Goal: Information Seeking & Learning: Learn about a topic

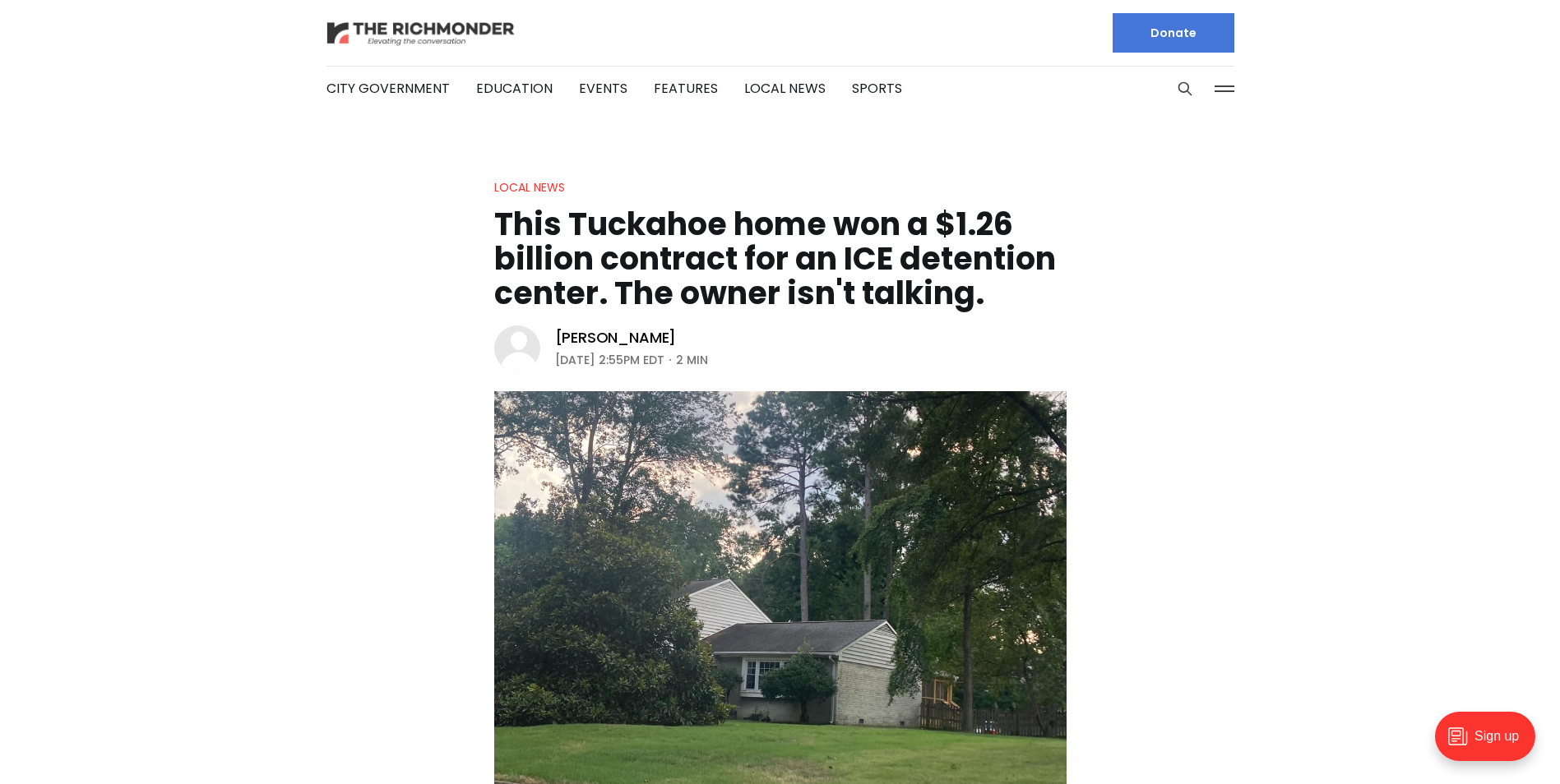
click at [409, 35] on img at bounding box center [421, 33] width 189 height 29
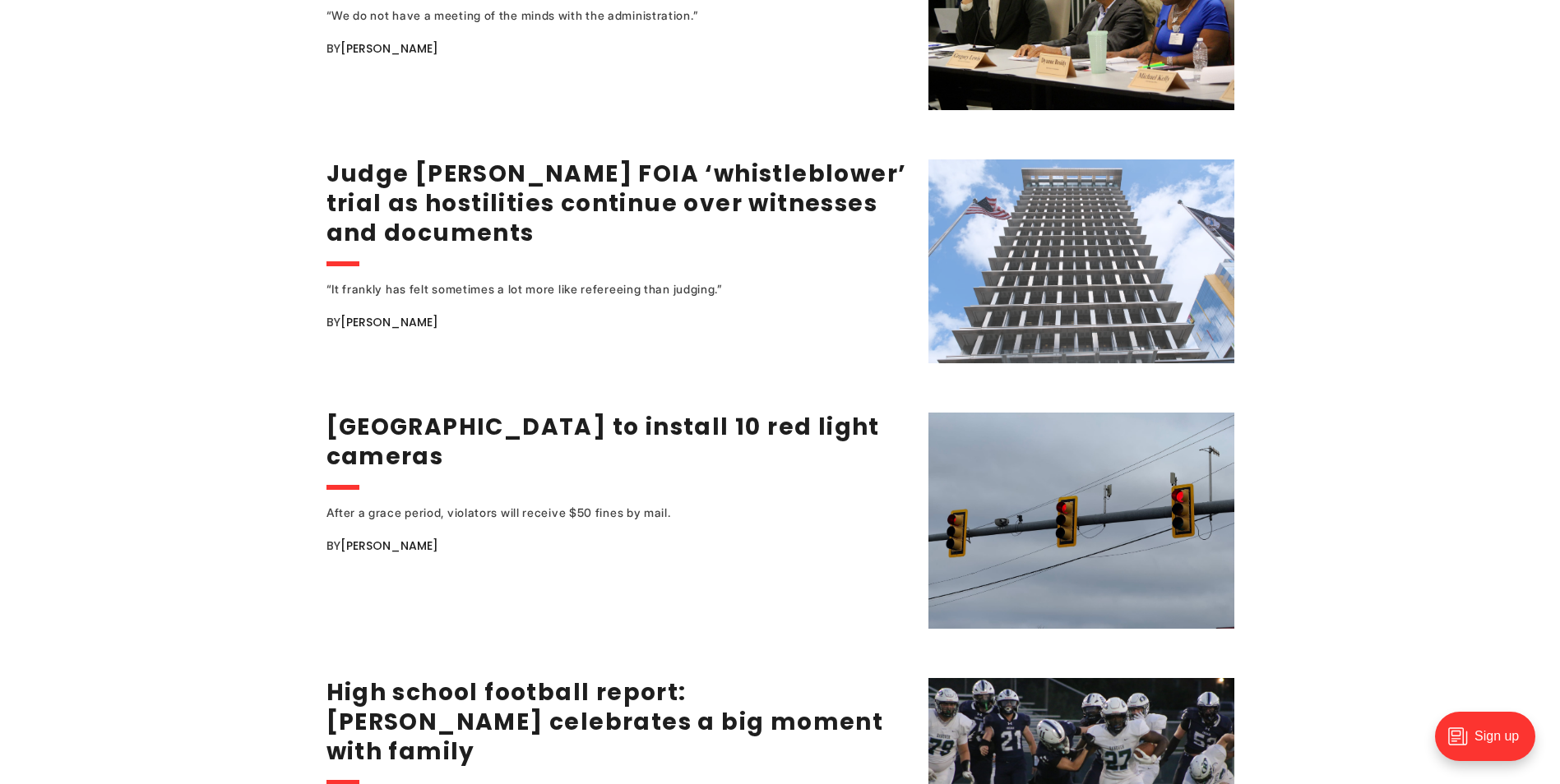
scroll to position [2372, 0]
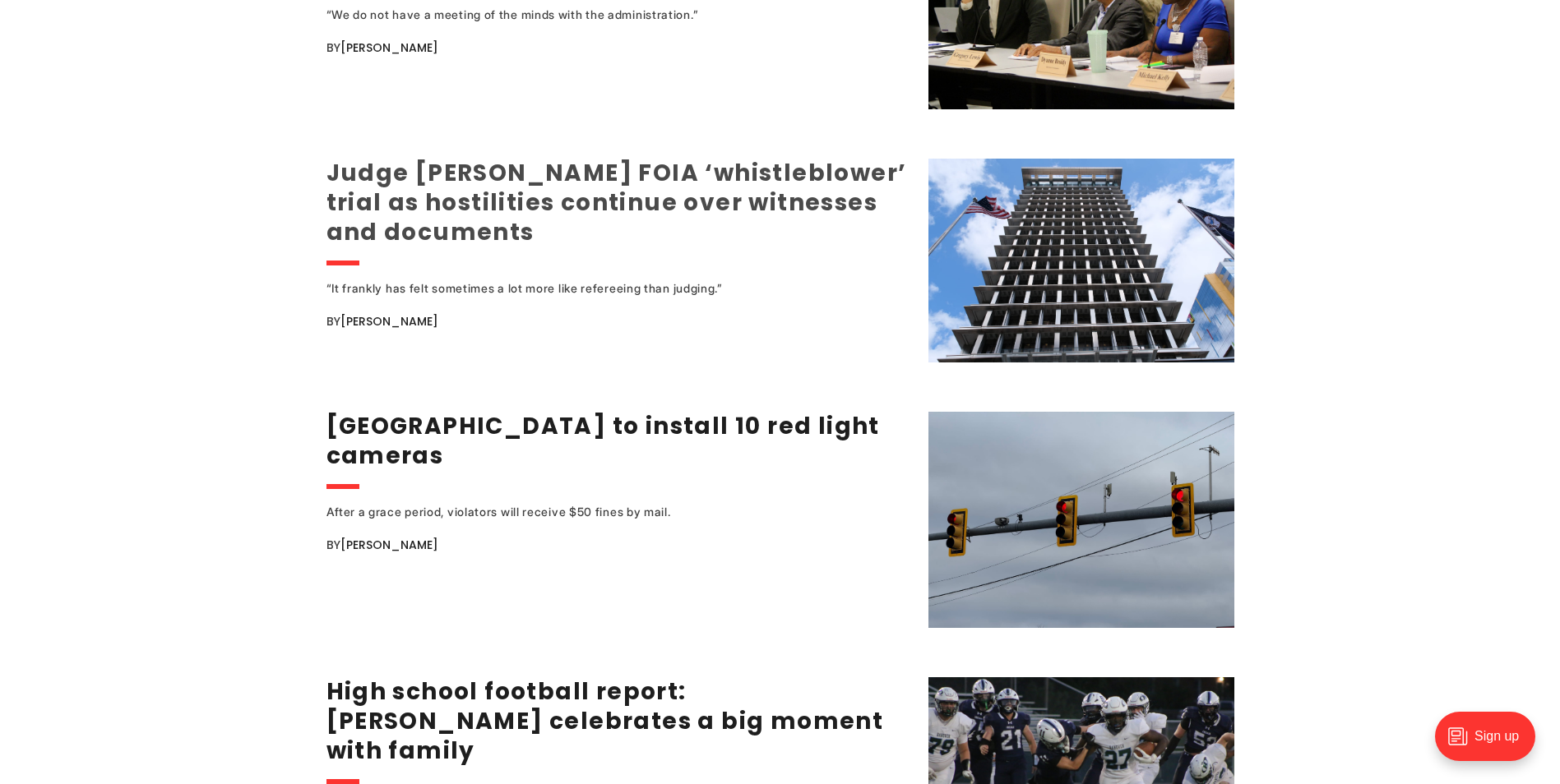
click at [764, 182] on link "Judge [PERSON_NAME] FOIA ‘whistleblower’ trial as hostilities continue over wit…" at bounding box center [617, 202] width 581 height 91
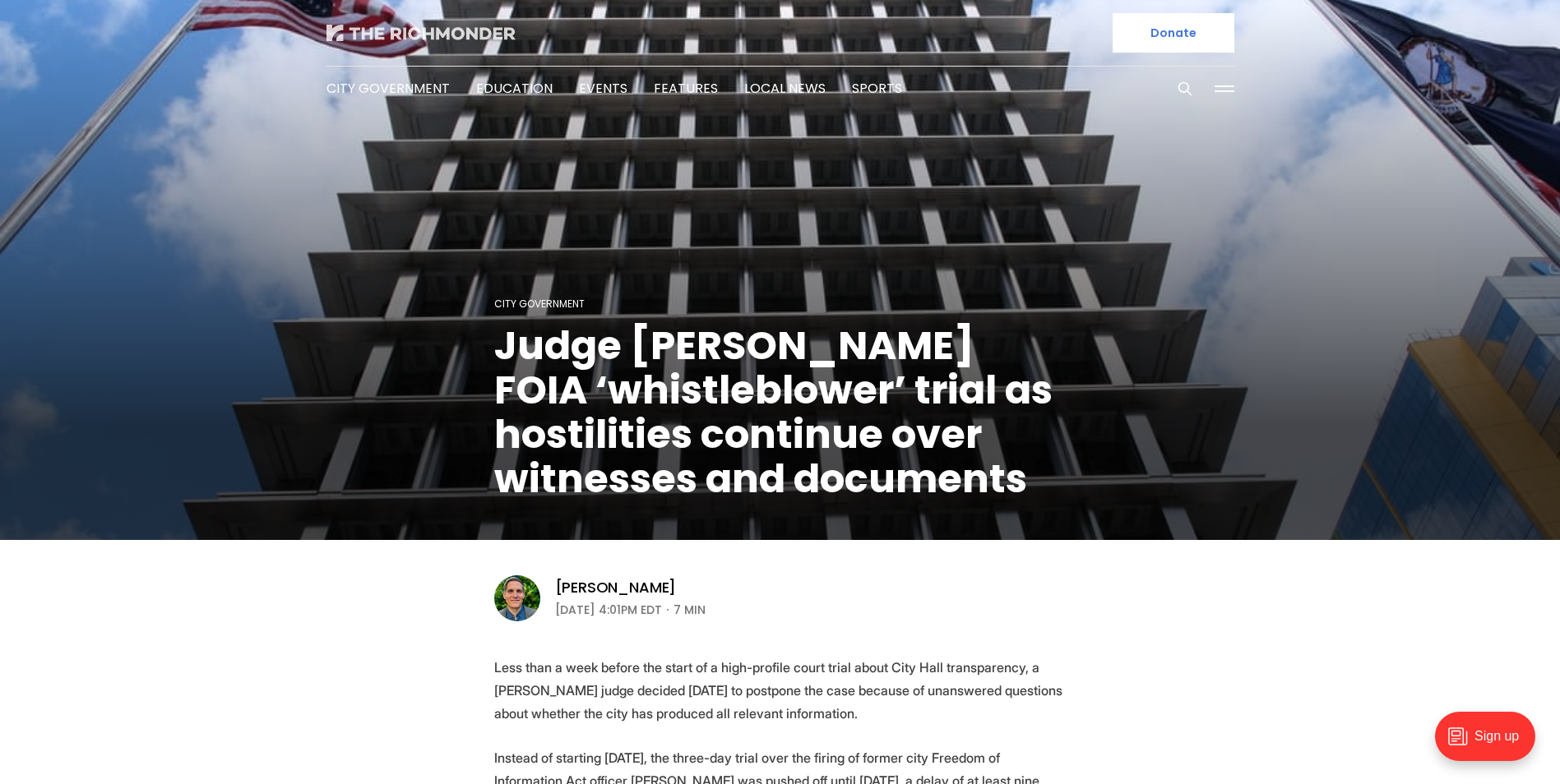
click at [410, 29] on img at bounding box center [421, 33] width 189 height 17
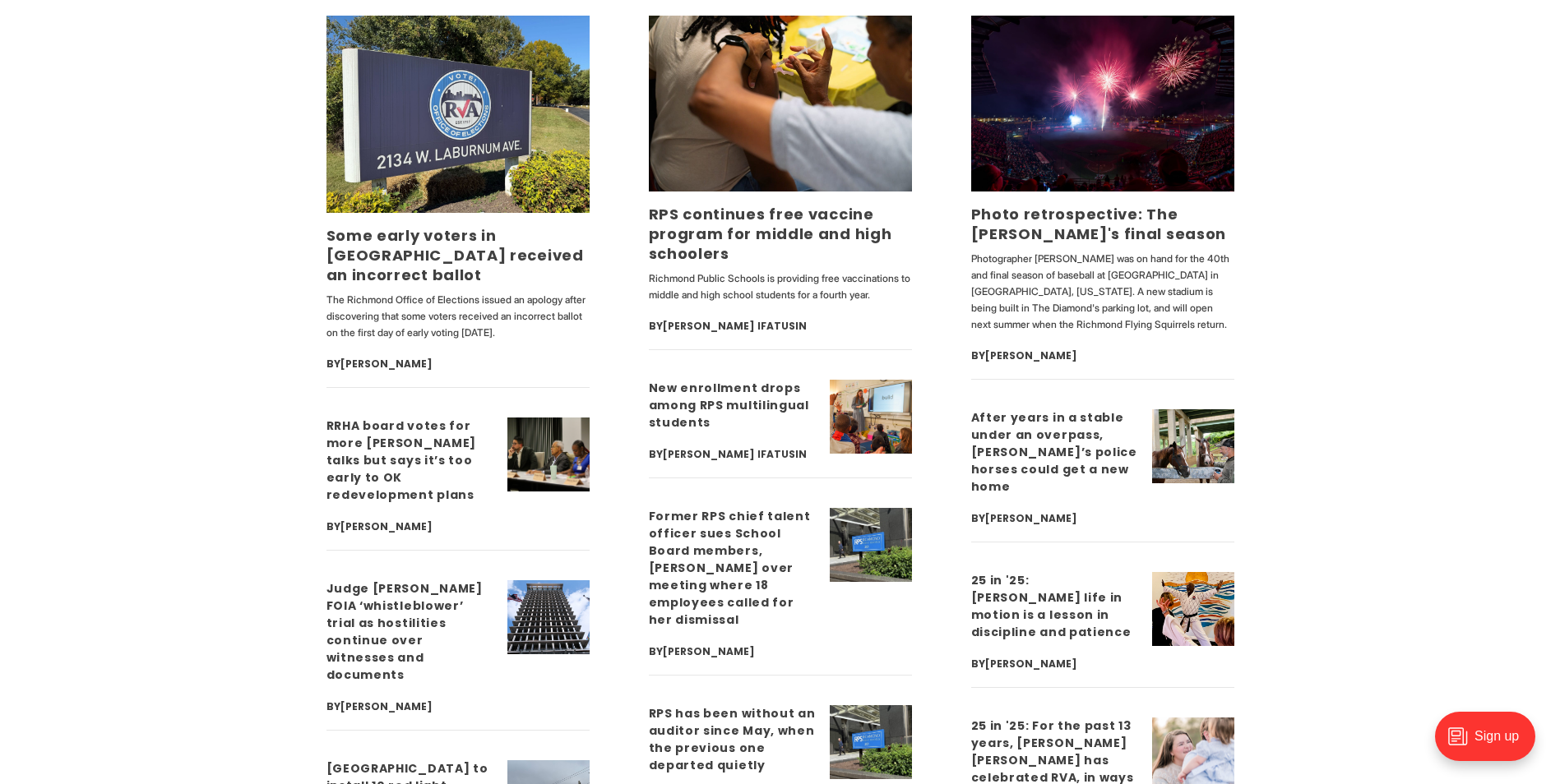
scroll to position [4192, 0]
